Goal: Navigation & Orientation: Find specific page/section

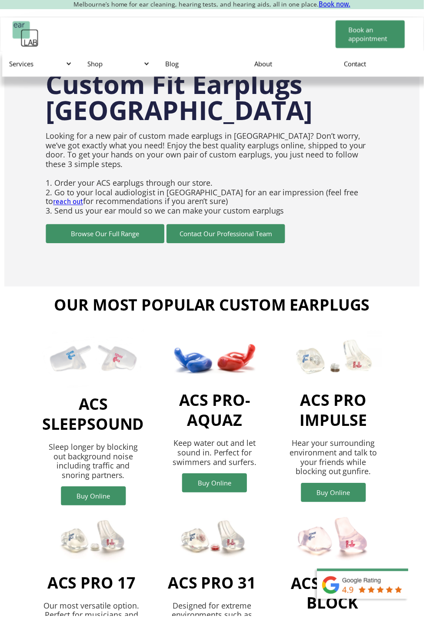
click at [100, 64] on div "Shop" at bounding box center [118, 64] width 61 height 9
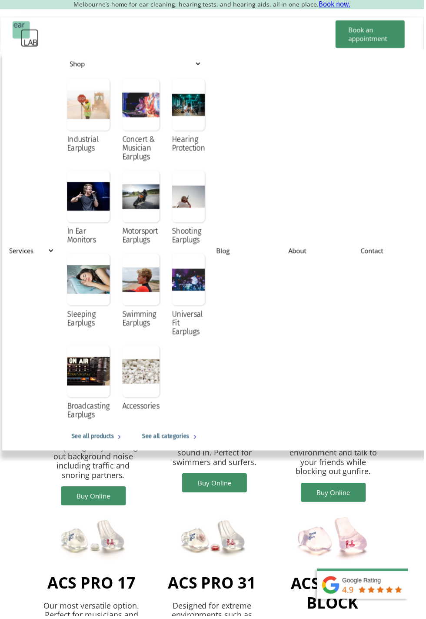
click at [195, 204] on div at bounding box center [189, 197] width 33 height 52
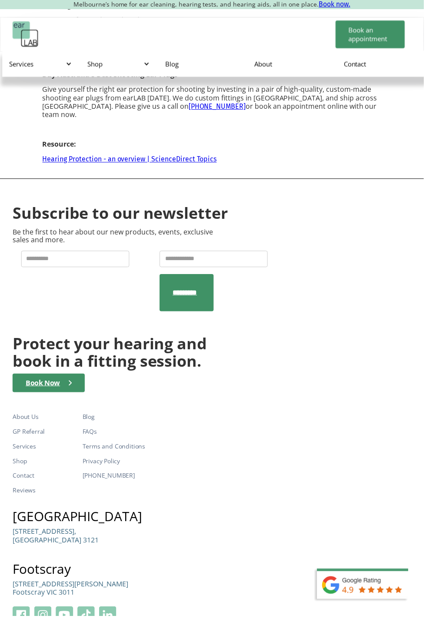
scroll to position [1239, 0]
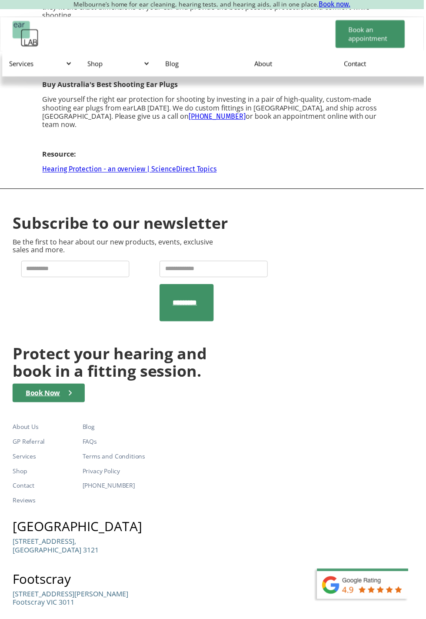
click at [43, 437] on link "GP Referral" at bounding box center [44, 444] width 63 height 15
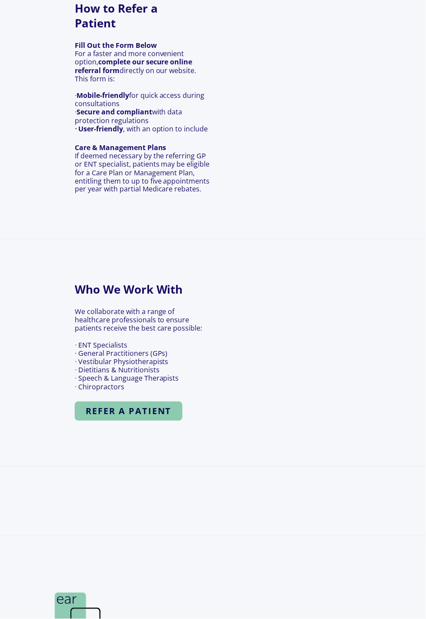
scroll to position [629, 0]
